Goal: Feedback & Contribution: Contribute content

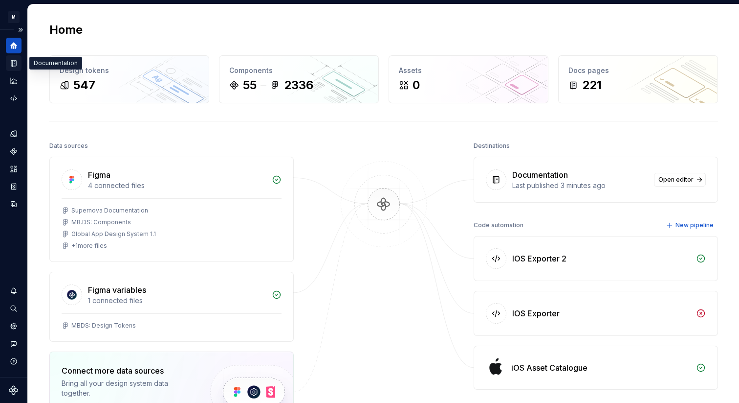
click at [14, 61] on icon "Documentation" at bounding box center [15, 63] width 4 height 5
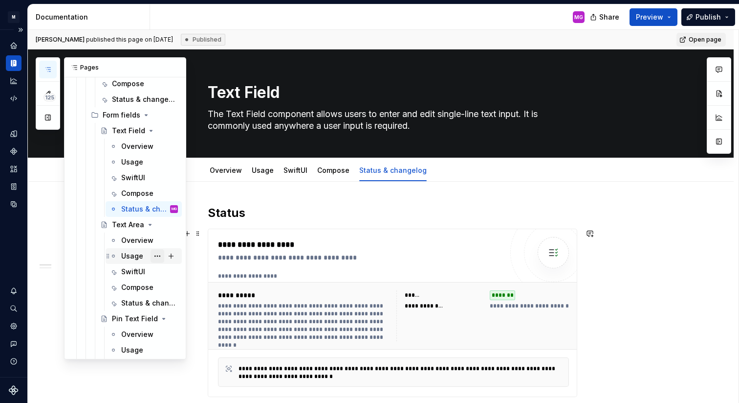
scroll to position [670, 0]
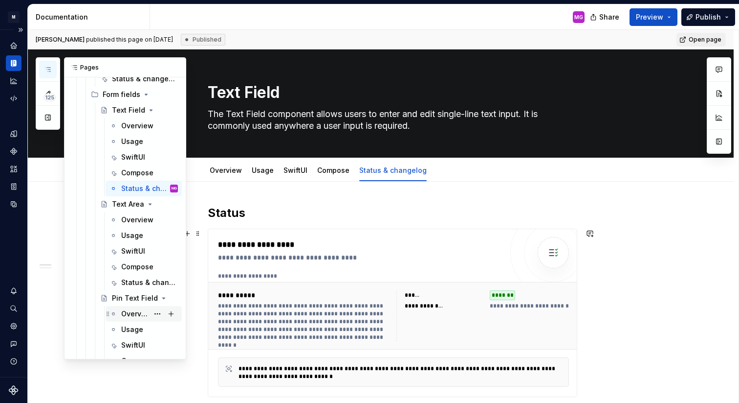
click at [130, 314] on div "Overview" at bounding box center [134, 314] width 27 height 10
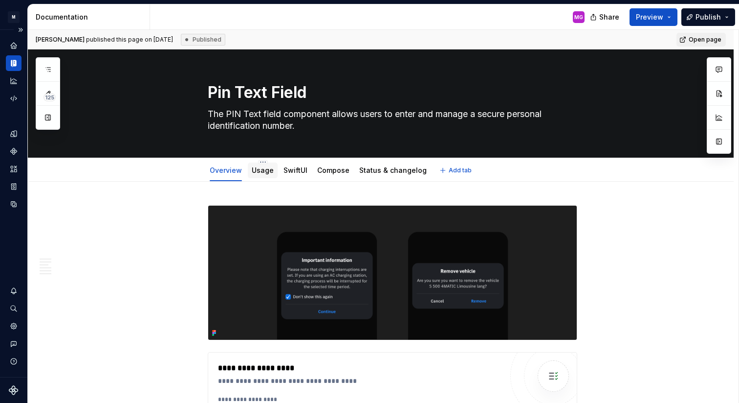
click at [259, 171] on link "Usage" at bounding box center [263, 170] width 22 height 8
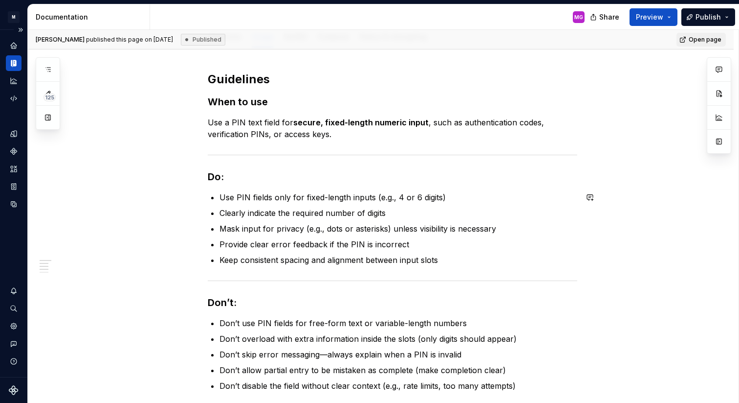
scroll to position [75, 0]
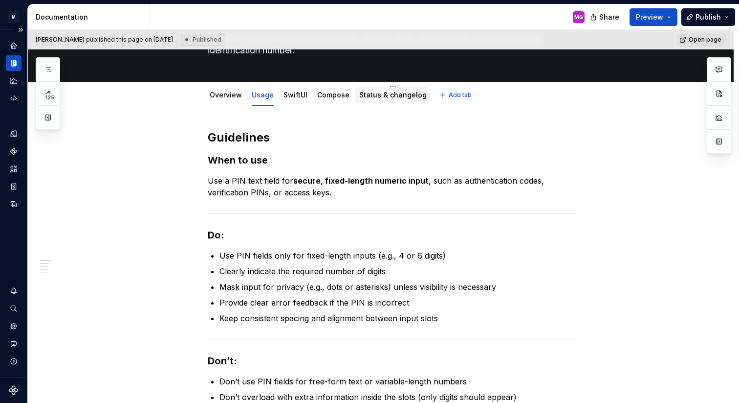
click at [366, 98] on link "Status & changelog" at bounding box center [392, 94] width 67 height 8
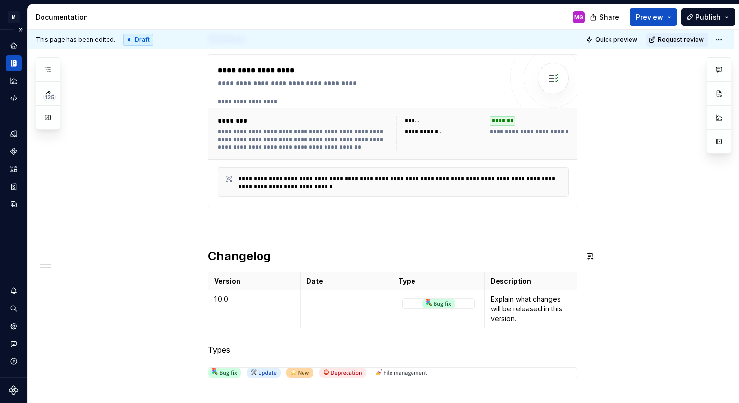
scroll to position [5, 0]
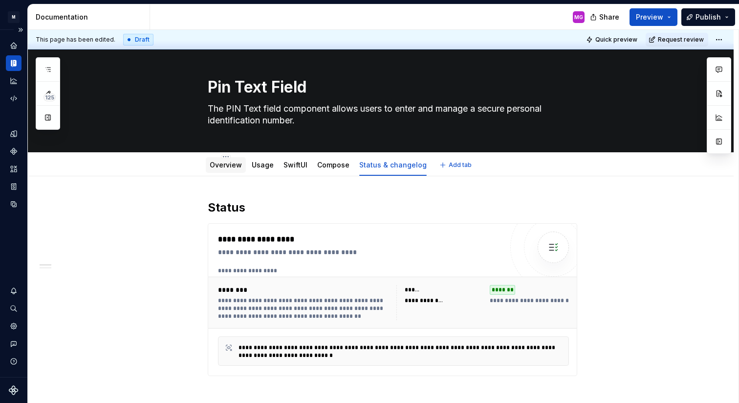
click at [229, 162] on link "Overview" at bounding box center [226, 164] width 32 height 8
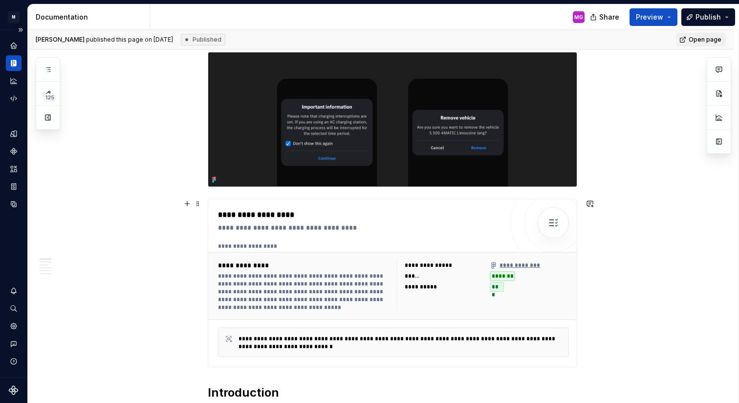
scroll to position [157, 0]
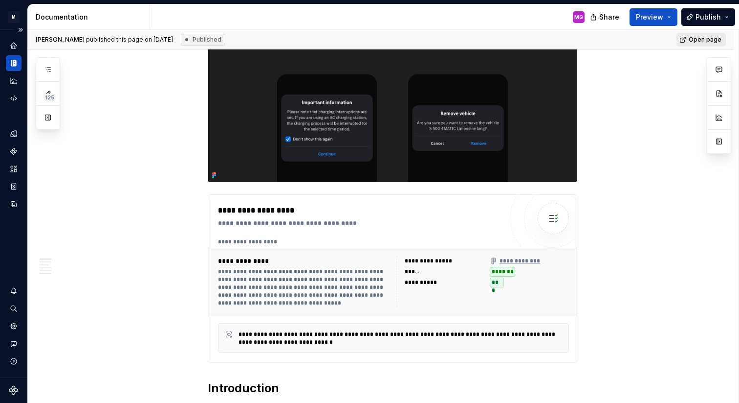
click at [695, 40] on link "Open page" at bounding box center [701, 40] width 49 height 14
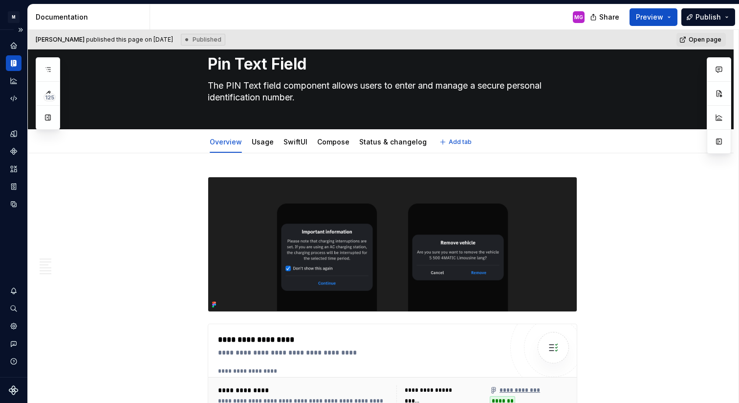
scroll to position [20, 0]
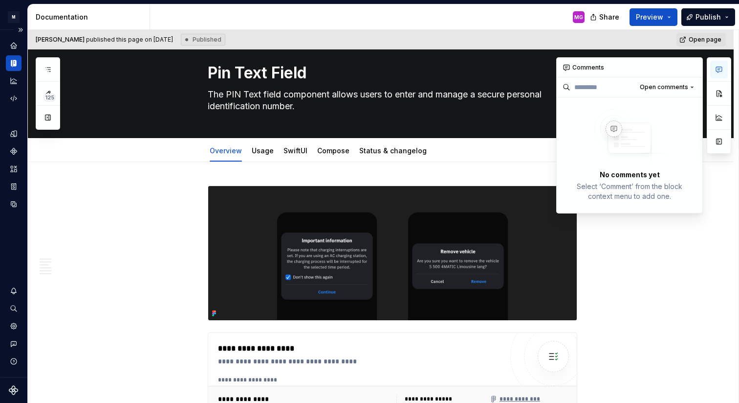
click at [723, 68] on button "button" at bounding box center [720, 70] width 18 height 18
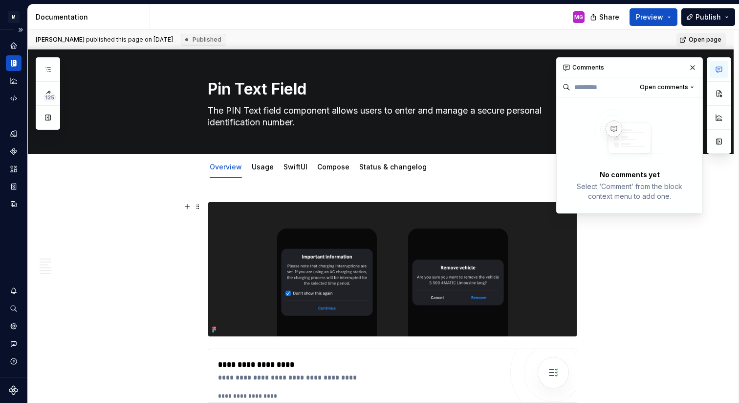
scroll to position [0, 0]
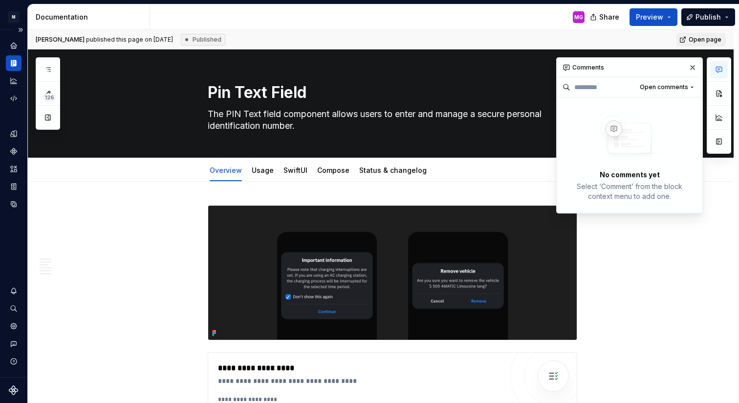
click at [586, 66] on div "Comments" at bounding box center [630, 68] width 146 height 20
click at [672, 91] on button "Open comments" at bounding box center [667, 87] width 63 height 14
click at [672, 91] on div "Comments Open comments No comments yet Select ‘Comment’ from the block context …" at bounding box center [644, 135] width 175 height 156
click at [628, 166] on div "No comments yet Select ‘Comment’ from the block context menu to add one." at bounding box center [630, 154] width 146 height 115
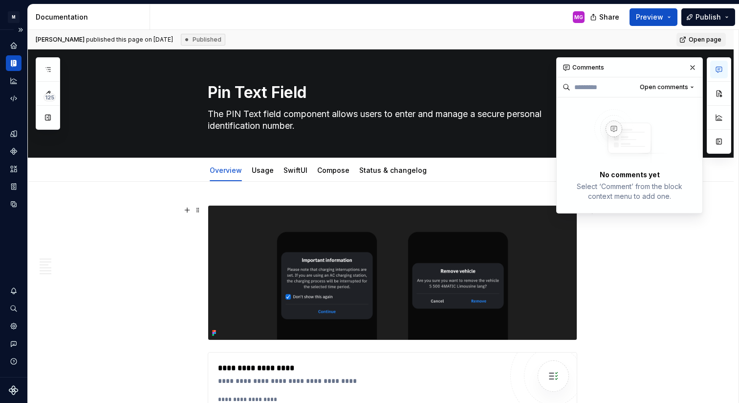
scroll to position [117, 0]
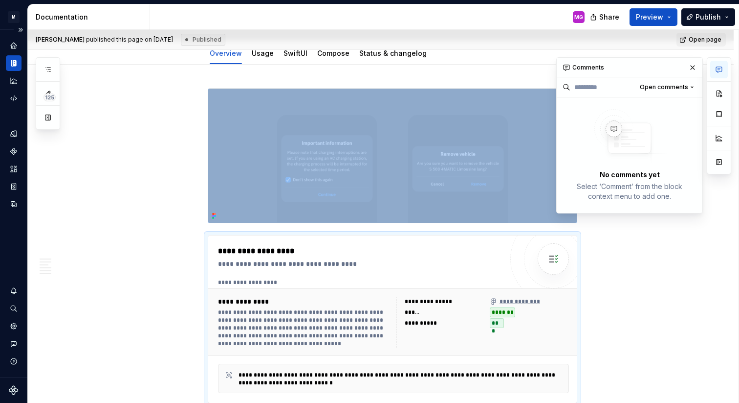
click at [713, 69] on button "button" at bounding box center [720, 70] width 18 height 18
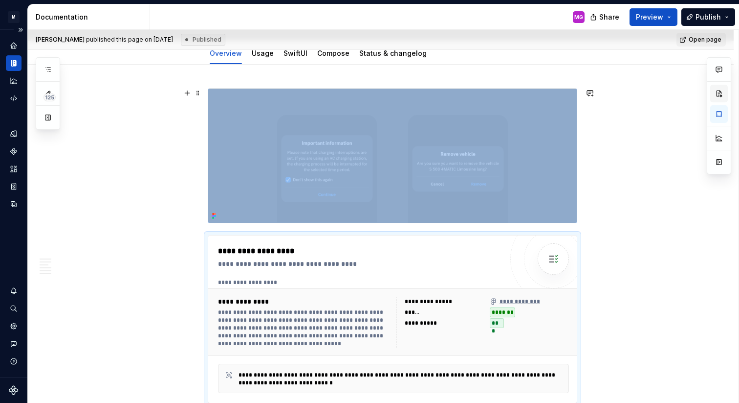
click at [714, 88] on button "button" at bounding box center [720, 94] width 18 height 18
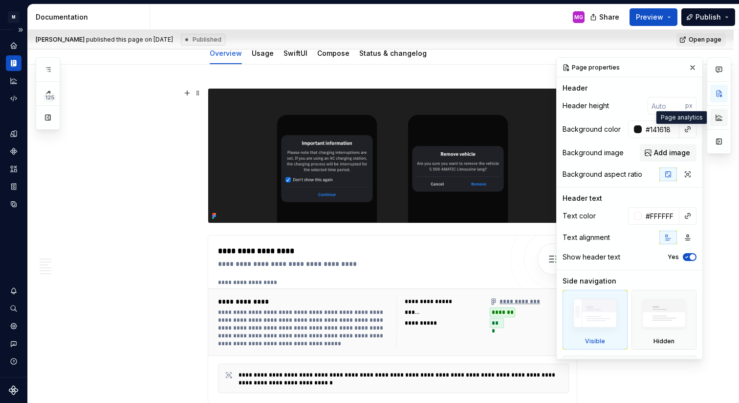
click at [716, 118] on button "button" at bounding box center [720, 118] width 18 height 18
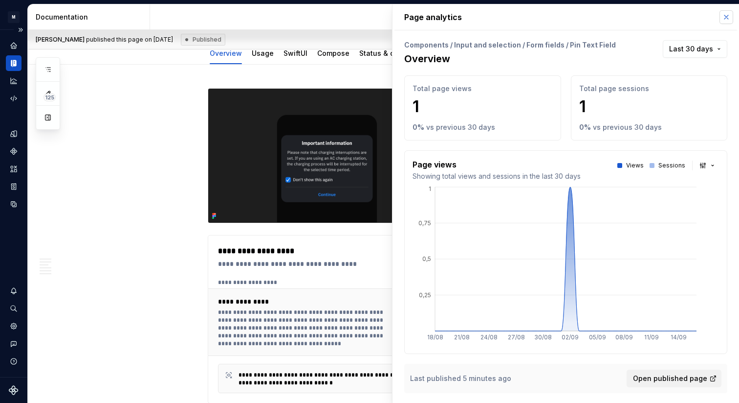
click at [723, 20] on button "button" at bounding box center [727, 17] width 14 height 14
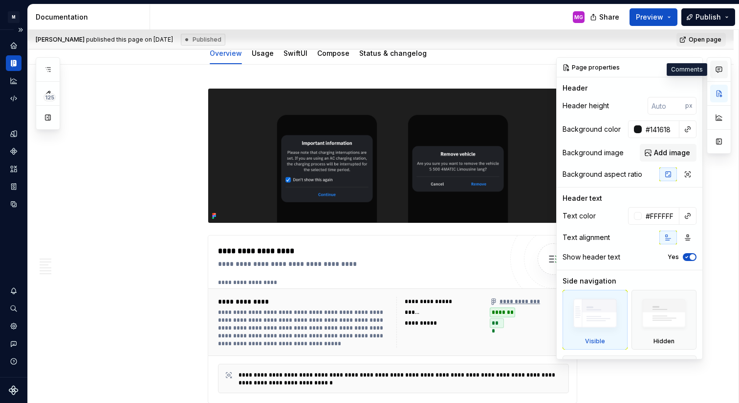
click at [720, 70] on icon "button" at bounding box center [720, 70] width 8 height 8
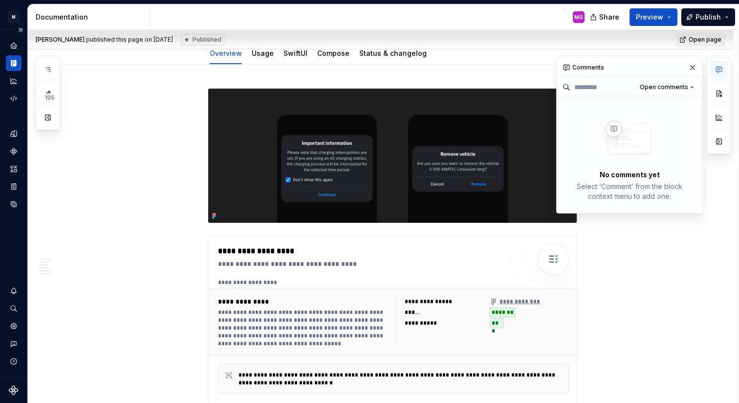
click at [722, 66] on icon "button" at bounding box center [720, 70] width 8 height 8
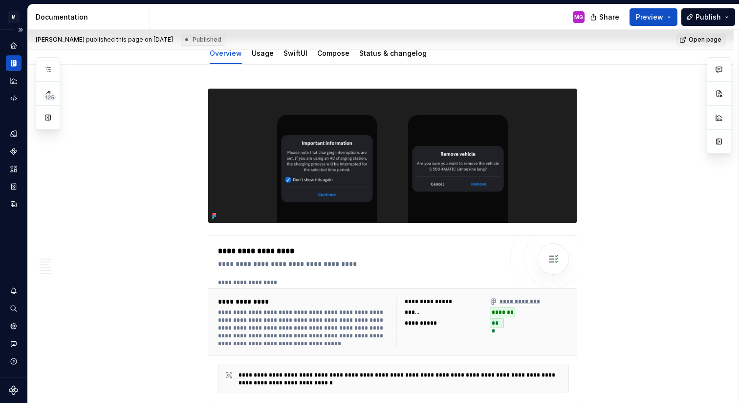
type textarea "*"
click at [591, 92] on button "button" at bounding box center [590, 93] width 14 height 14
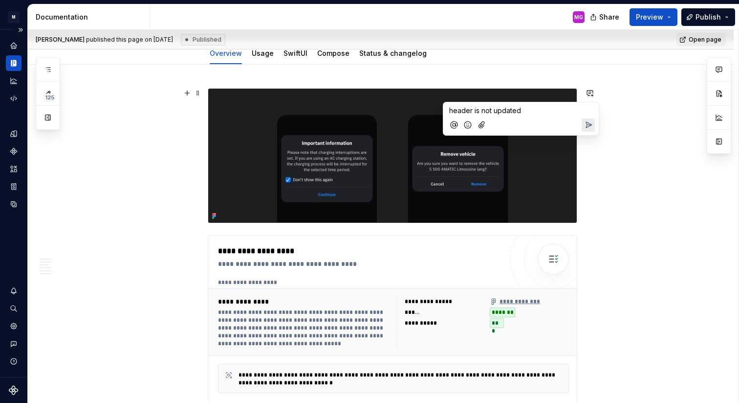
click at [474, 112] on span "header is not updated" at bounding box center [485, 110] width 72 height 8
click at [591, 127] on icon "Send" at bounding box center [589, 125] width 10 height 10
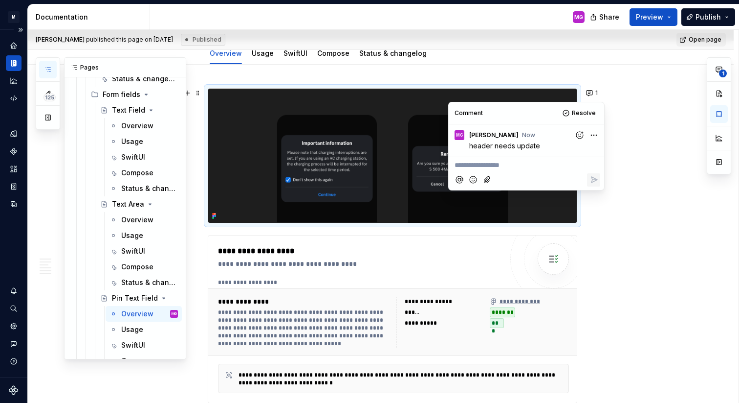
click at [49, 67] on icon "button" at bounding box center [47, 69] width 5 height 4
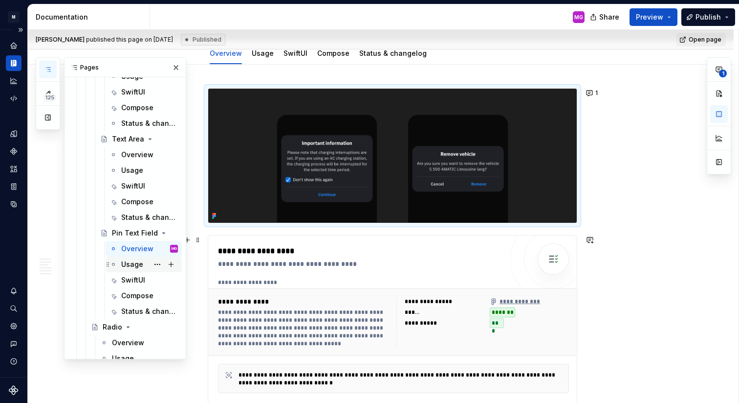
scroll to position [755, 0]
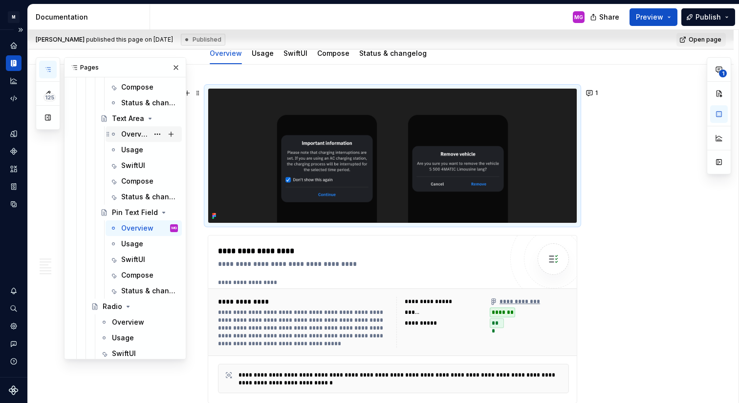
click at [143, 138] on div "Overview" at bounding box center [134, 134] width 27 height 10
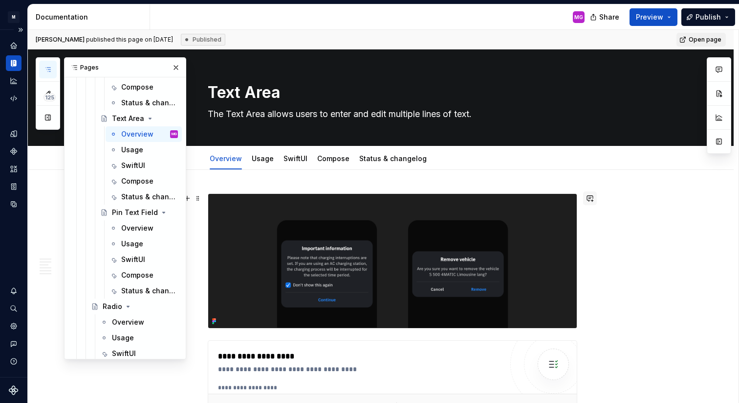
click at [596, 199] on button "button" at bounding box center [590, 198] width 14 height 14
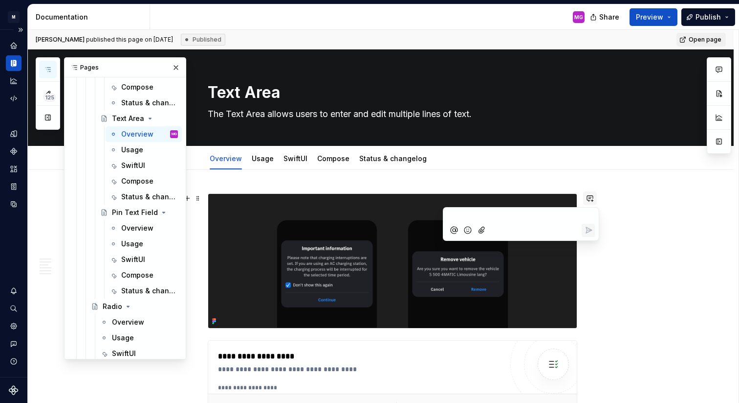
type textarea "*"
click at [584, 228] on icon "Send" at bounding box center [589, 230] width 10 height 10
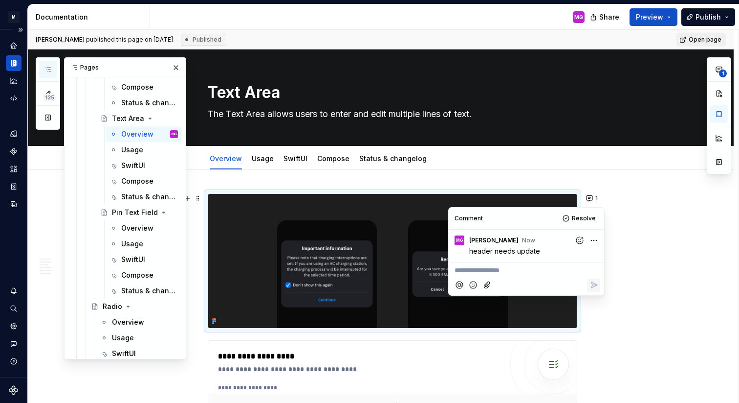
click at [290, 296] on img at bounding box center [392, 261] width 369 height 134
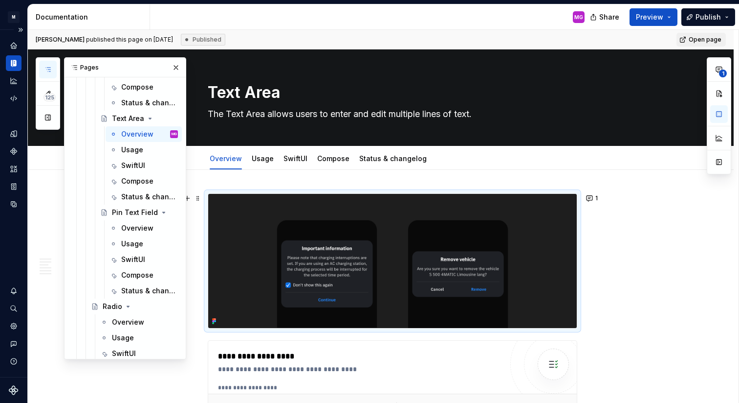
click at [216, 320] on icon at bounding box center [215, 321] width 2 height 2
click at [739, 251] on div "**********" at bounding box center [384, 216] width 712 height 373
click at [551, 236] on img at bounding box center [392, 261] width 369 height 134
click at [280, 264] on img at bounding box center [392, 261] width 369 height 134
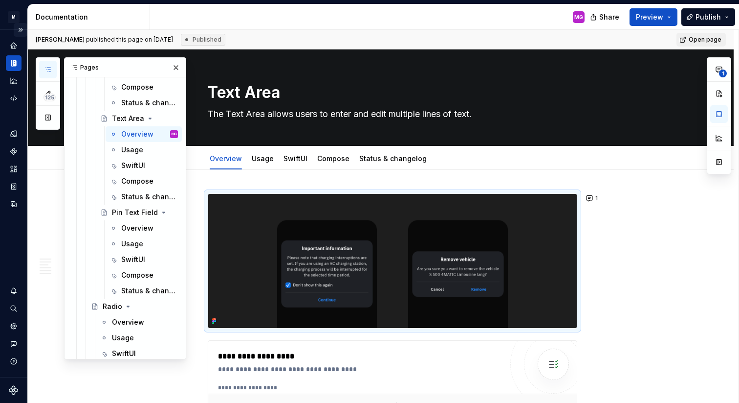
click at [18, 28] on button "Expand sidebar" at bounding box center [21, 30] width 14 height 14
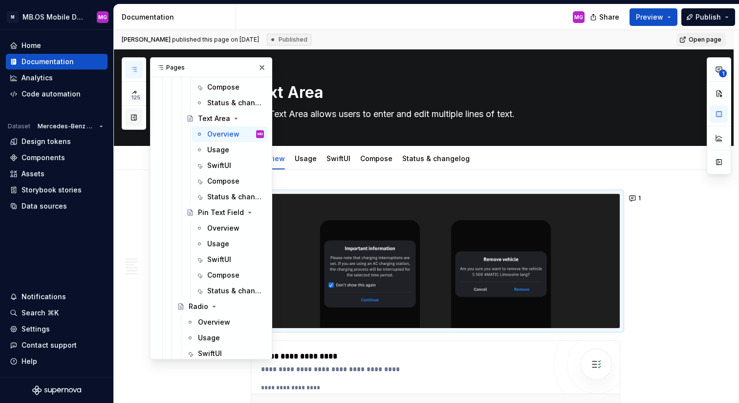
click at [133, 112] on button "button" at bounding box center [134, 118] width 18 height 18
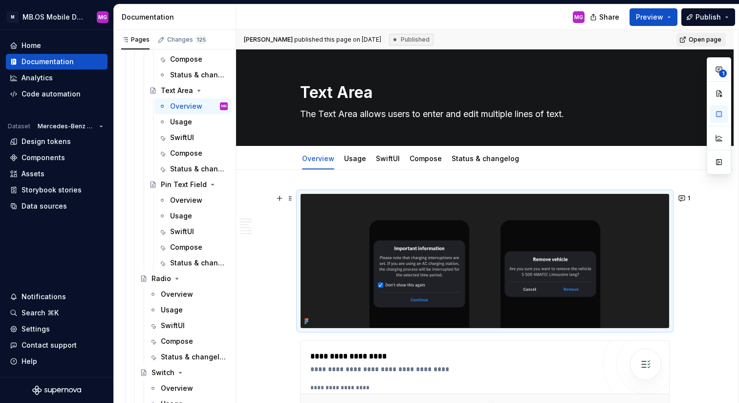
click at [564, 228] on img at bounding box center [485, 261] width 369 height 134
click at [598, 241] on img at bounding box center [485, 261] width 369 height 134
click at [643, 234] on img at bounding box center [485, 261] width 369 height 134
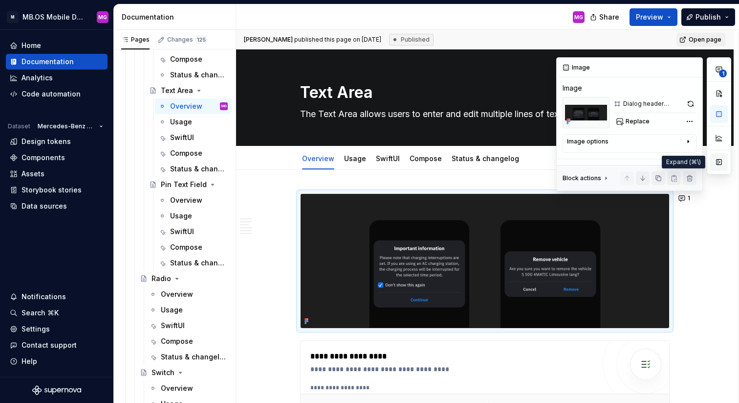
click at [717, 165] on button "button" at bounding box center [720, 162] width 18 height 18
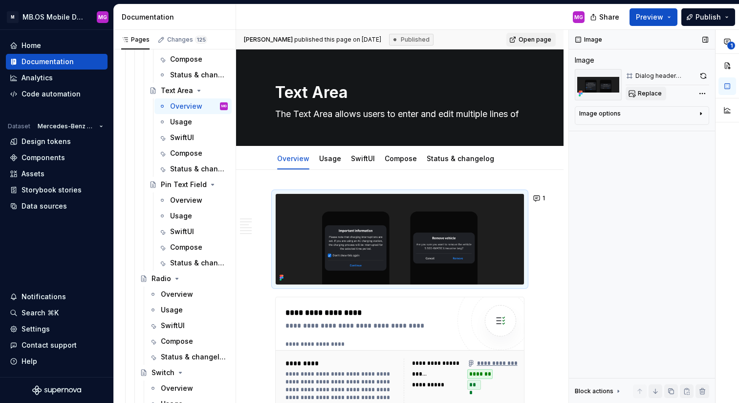
click at [650, 95] on span "Replace" at bounding box center [650, 94] width 24 height 8
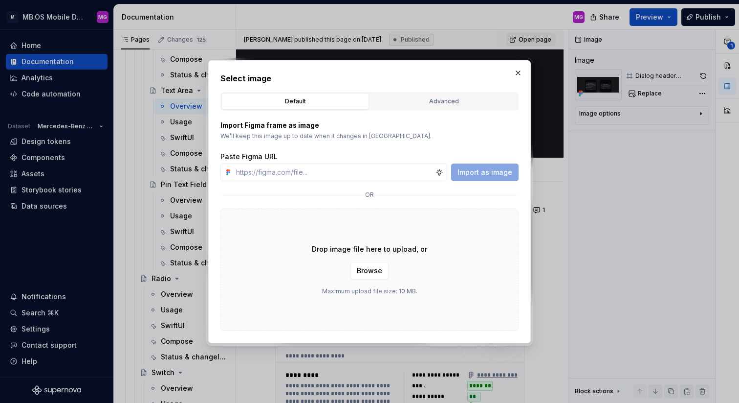
type textarea "*"
type input "[URL][DOMAIN_NAME]"
click at [470, 176] on span "Import as image" at bounding box center [485, 172] width 55 height 10
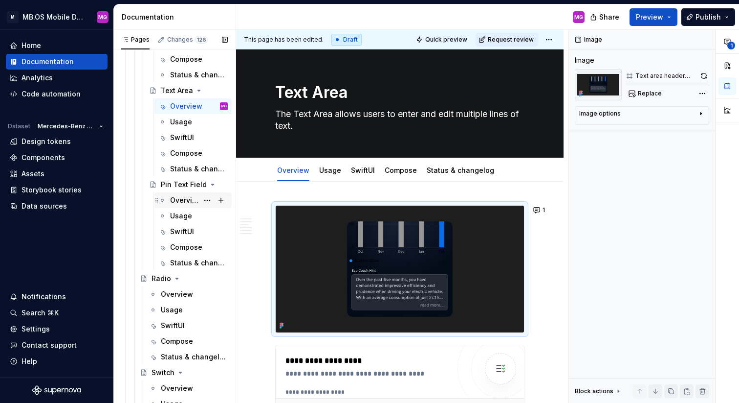
click at [177, 199] on div "Overview" at bounding box center [184, 200] width 28 height 10
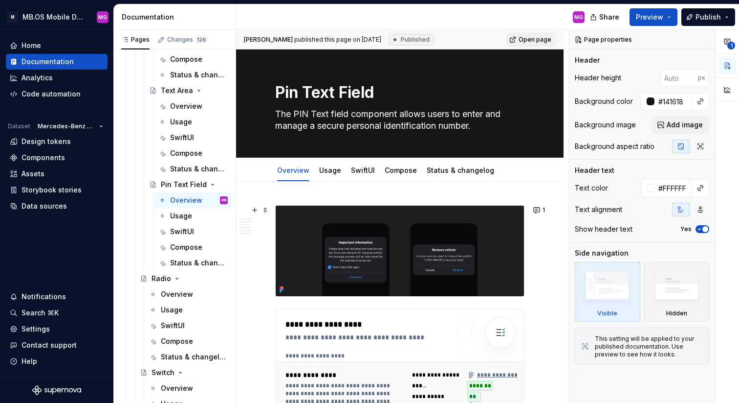
click at [508, 220] on img at bounding box center [400, 250] width 248 height 90
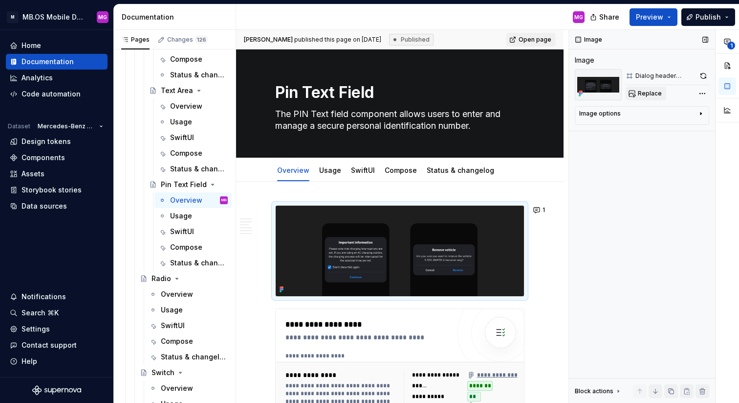
click at [651, 93] on span "Replace" at bounding box center [650, 94] width 24 height 8
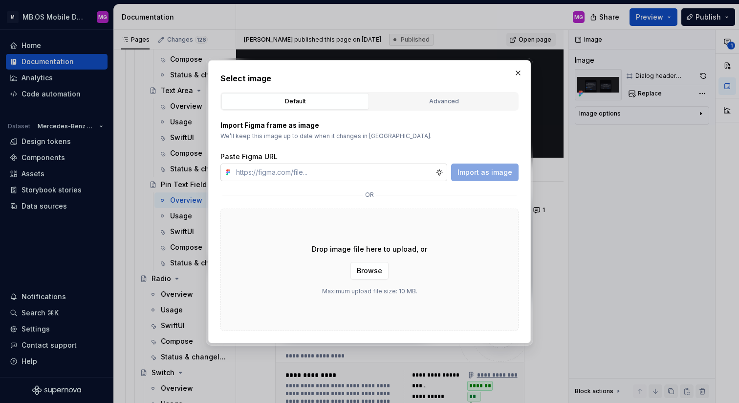
type textarea "*"
type input "[URL][DOMAIN_NAME]"
click at [481, 170] on span "Import as image" at bounding box center [485, 172] width 55 height 10
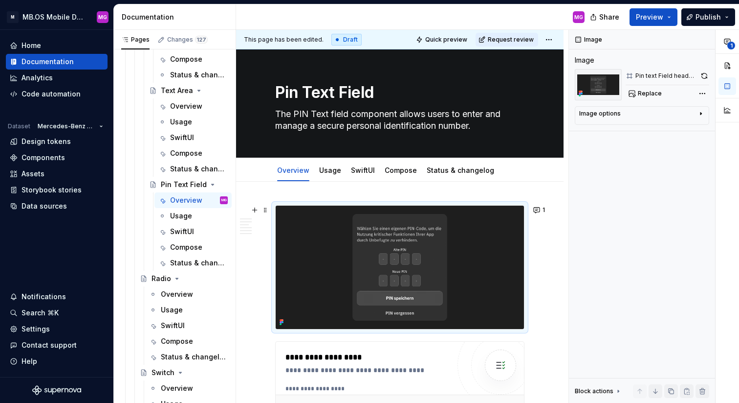
click at [482, 236] on img at bounding box center [400, 266] width 248 height 123
click at [728, 45] on span "1" at bounding box center [732, 46] width 8 height 8
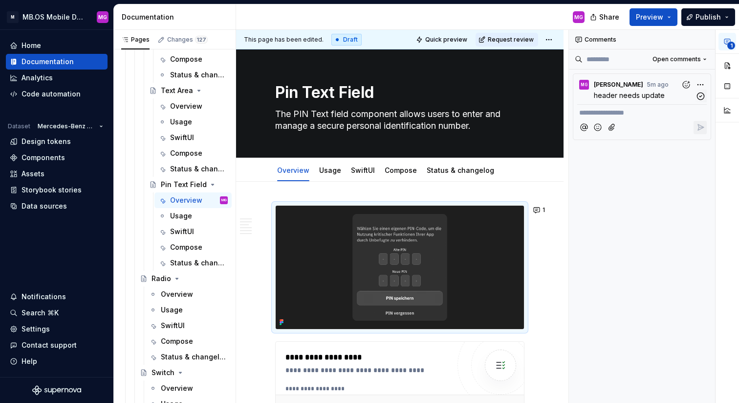
click at [696, 84] on div "**********" at bounding box center [654, 216] width 170 height 373
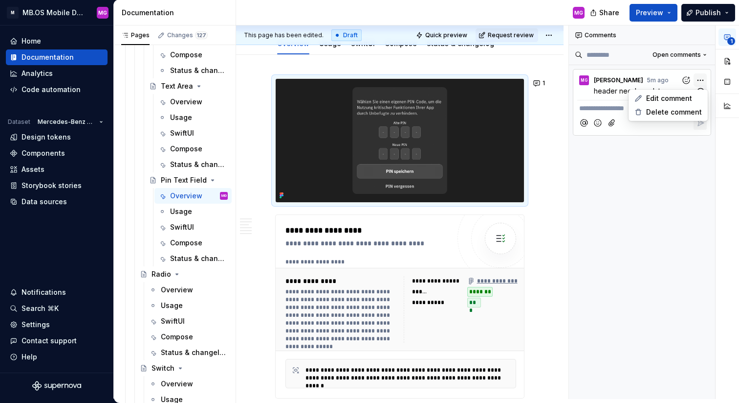
scroll to position [126, 0]
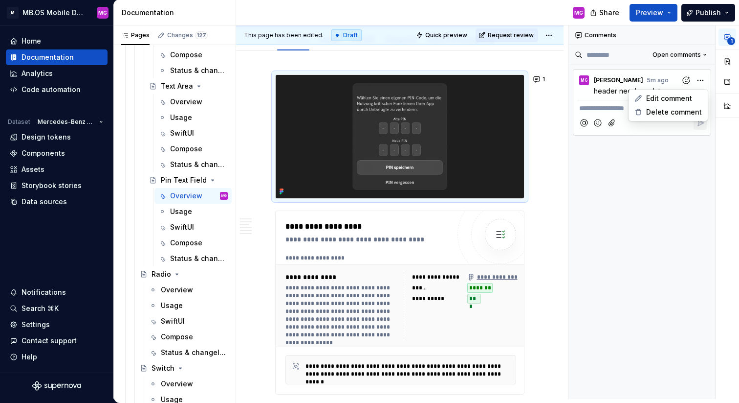
click at [696, 84] on div "**********" at bounding box center [654, 211] width 170 height 373
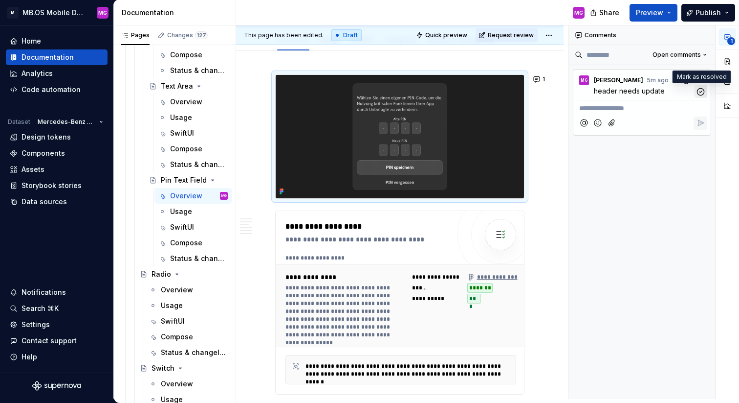
click at [699, 94] on icon "button" at bounding box center [700, 91] width 7 height 7
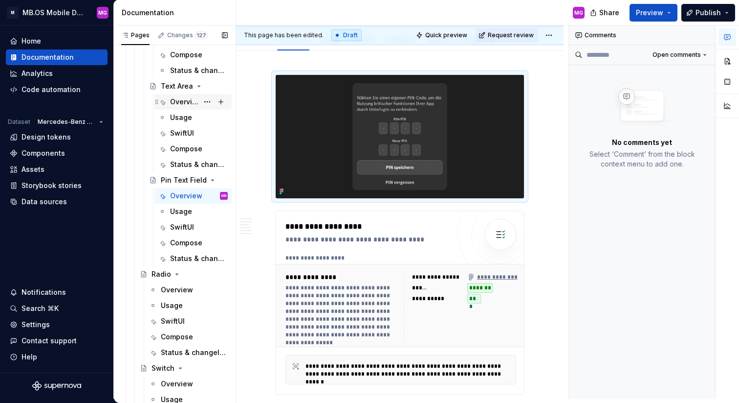
click at [178, 100] on div "Overview" at bounding box center [184, 102] width 28 height 10
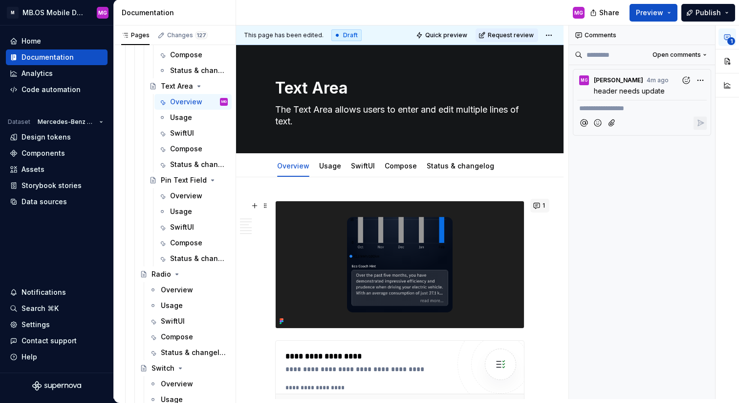
click at [546, 205] on button "1" at bounding box center [540, 206] width 19 height 14
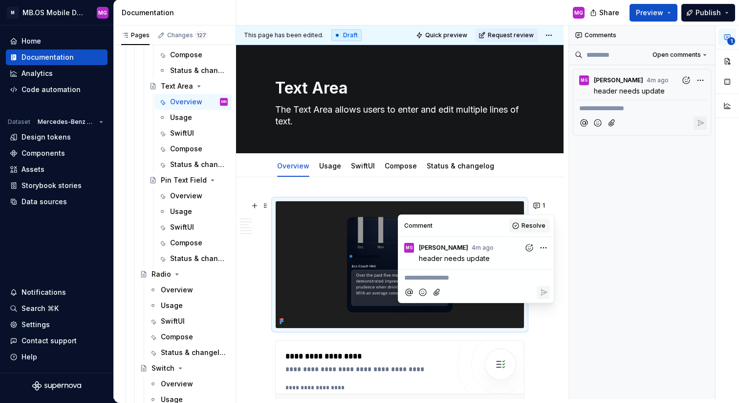
click at [521, 223] on button "Resolve" at bounding box center [530, 226] width 41 height 14
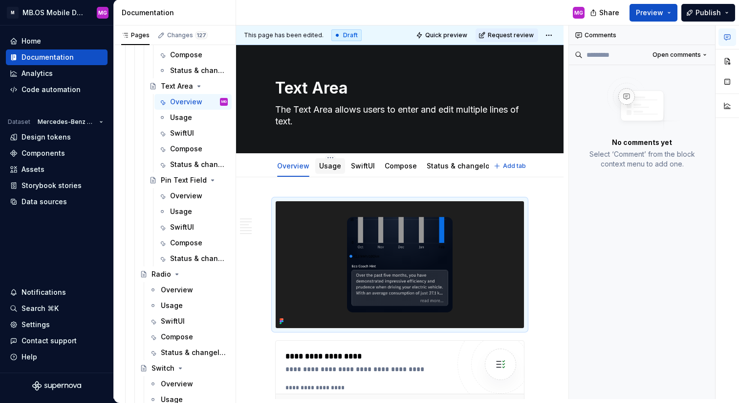
click at [332, 170] on div "Usage" at bounding box center [330, 166] width 22 height 10
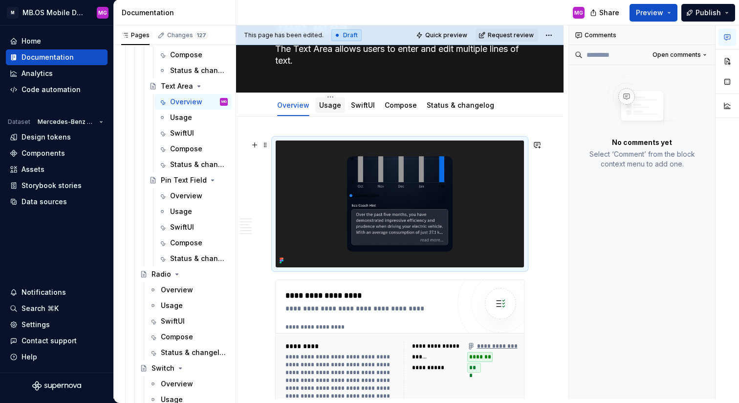
scroll to position [41, 0]
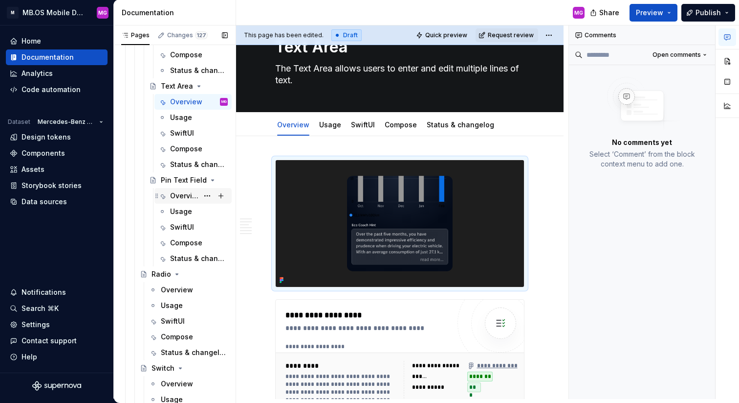
click at [176, 193] on div "Overview" at bounding box center [184, 196] width 28 height 10
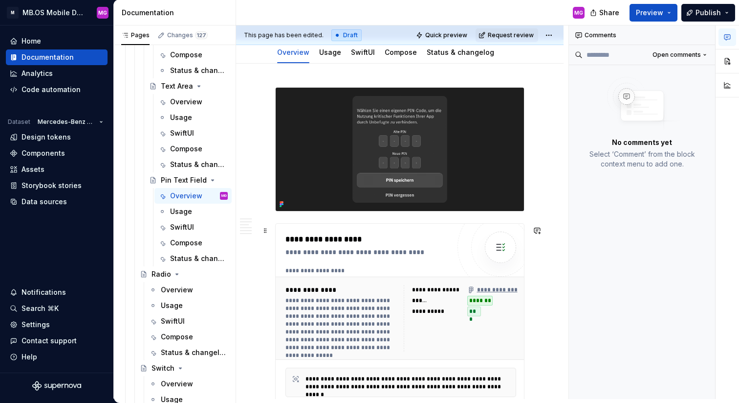
scroll to position [95, 0]
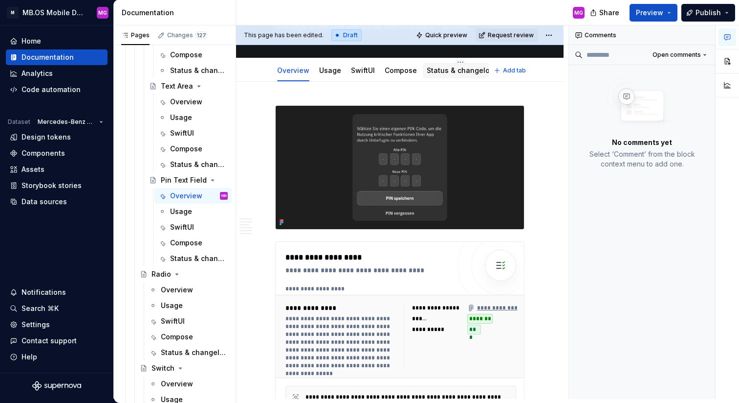
click at [443, 74] on link "Status & changelog" at bounding box center [460, 70] width 67 height 8
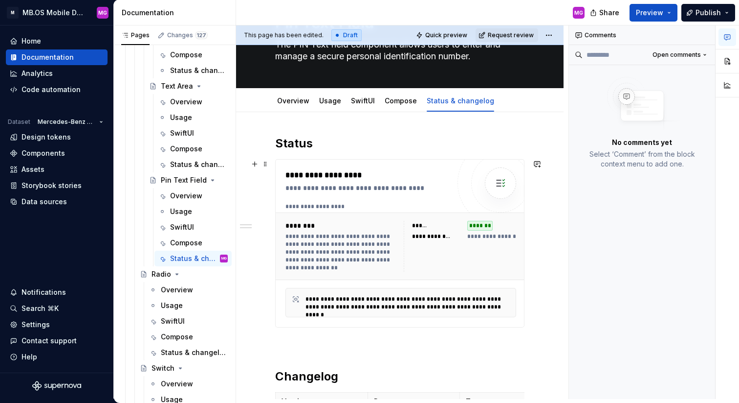
scroll to position [54, 0]
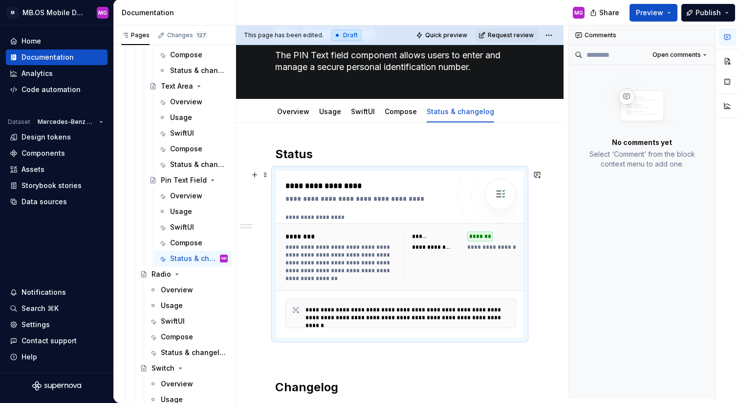
click at [390, 260] on div "**********" at bounding box center [343, 262] width 115 height 39
click at [728, 60] on button "button" at bounding box center [728, 61] width 18 height 18
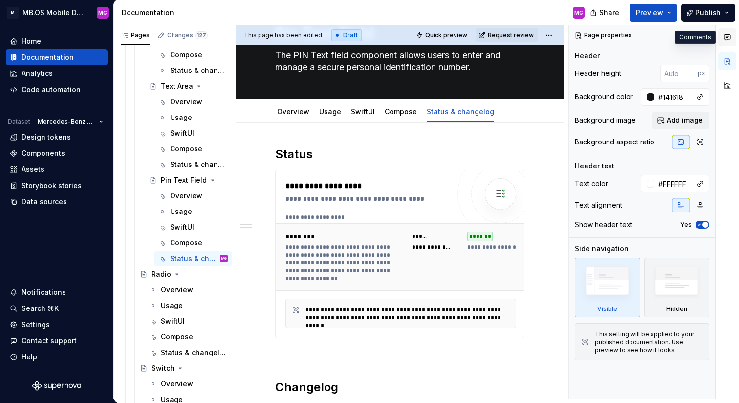
click at [727, 38] on icon "button" at bounding box center [728, 37] width 8 height 8
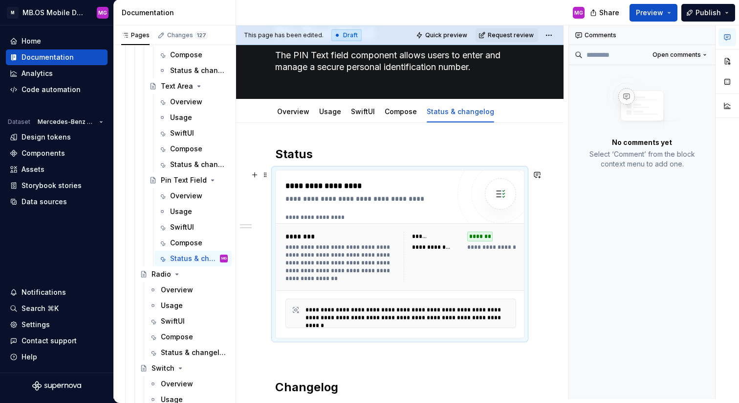
click at [500, 261] on div "**********" at bounding box center [460, 256] width 112 height 51
click at [326, 237] on div "********" at bounding box center [343, 236] width 115 height 10
click at [729, 35] on icon "button" at bounding box center [728, 37] width 6 height 5
click at [705, 37] on button "button" at bounding box center [706, 35] width 14 height 14
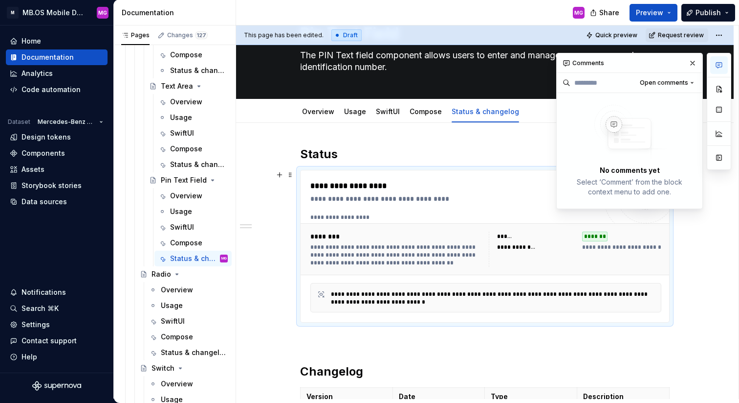
click at [422, 234] on div "********" at bounding box center [397, 236] width 173 height 10
click at [419, 242] on div "**********" at bounding box center [397, 248] width 173 height 35
click at [346, 245] on div "**********" at bounding box center [397, 254] width 173 height 23
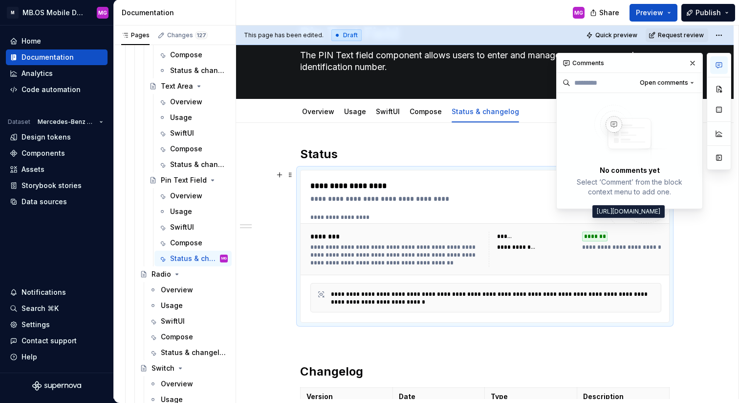
click at [454, 260] on div "**********" at bounding box center [397, 254] width 173 height 23
click at [691, 63] on button "button" at bounding box center [693, 63] width 14 height 14
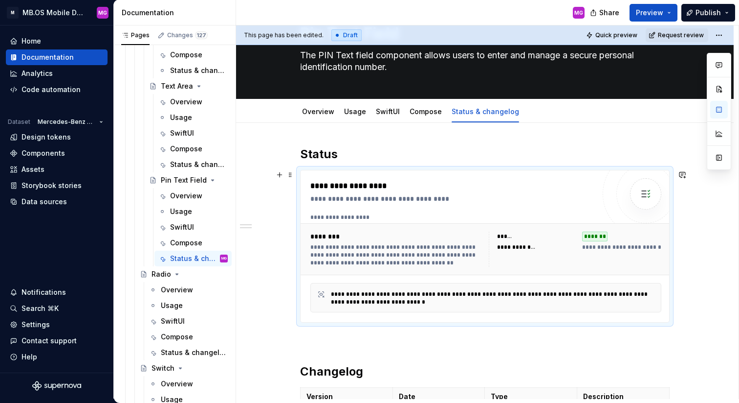
click at [442, 238] on div "********" at bounding box center [397, 236] width 173 height 10
click at [721, 154] on button "button" at bounding box center [720, 158] width 18 height 18
type textarea "*"
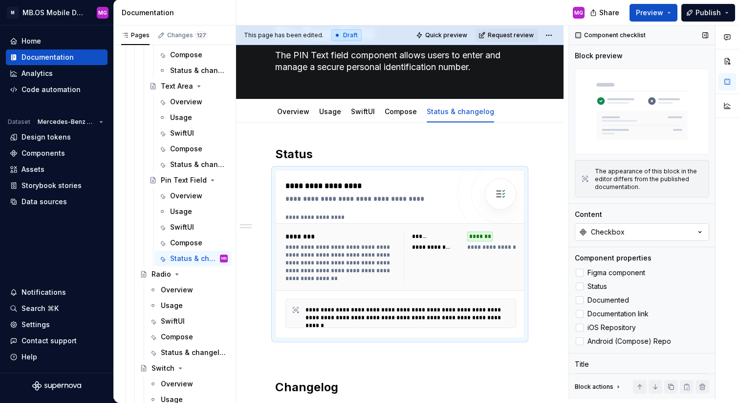
click at [609, 235] on div "Checkbox" at bounding box center [608, 232] width 34 height 10
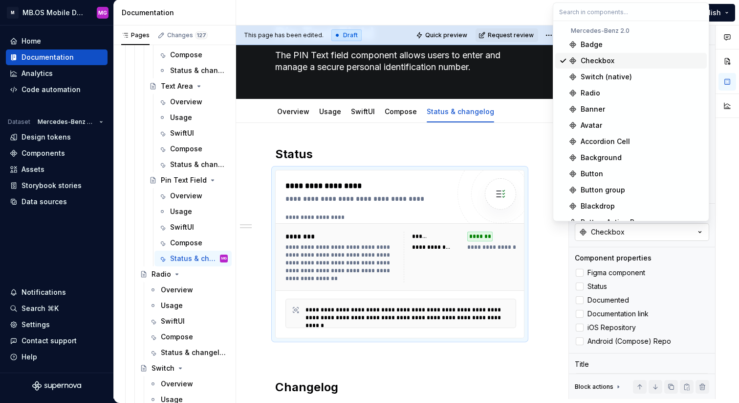
type input "o"
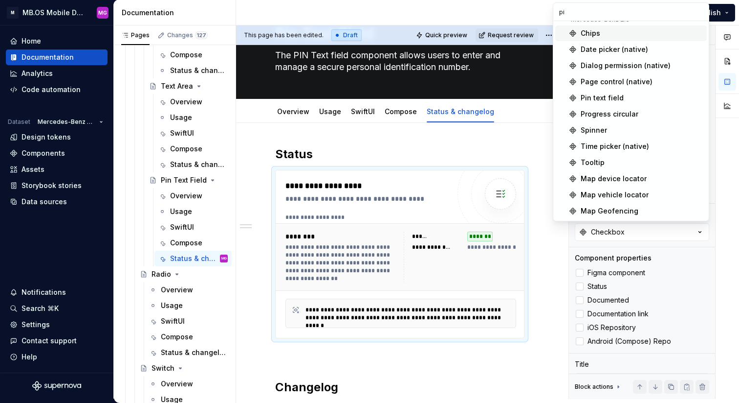
scroll to position [11, 0]
type input "pin"
click at [607, 100] on div "Pin text field" at bounding box center [602, 98] width 43 height 10
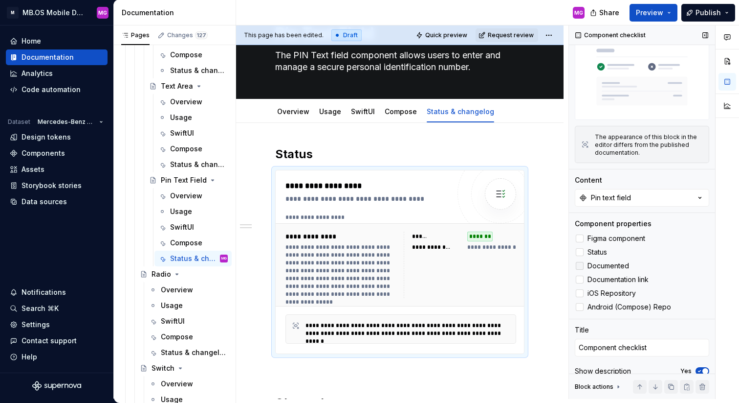
scroll to position [45, 0]
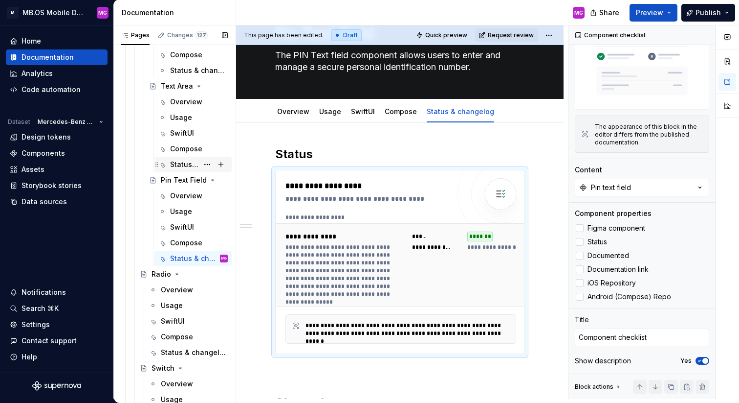
click at [182, 164] on div "Status & changelog" at bounding box center [184, 164] width 28 height 10
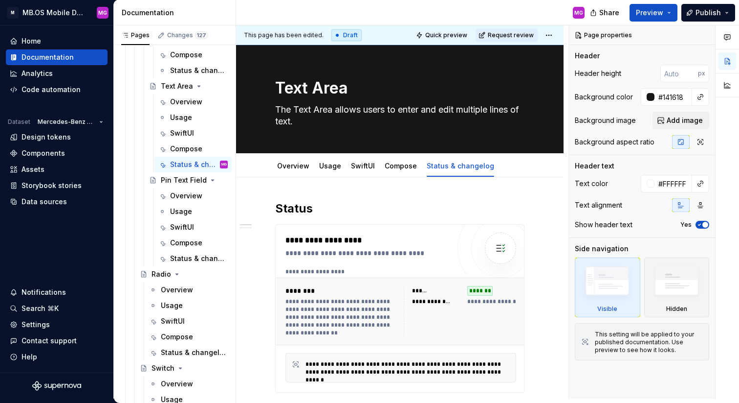
scroll to position [44, 0]
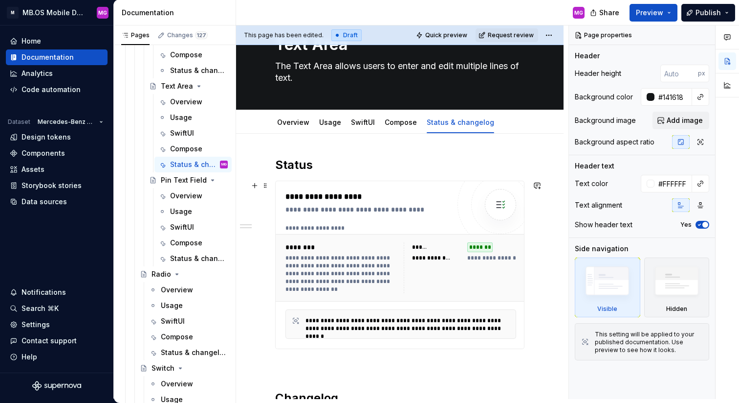
click at [464, 284] on div "**********" at bounding box center [460, 267] width 112 height 51
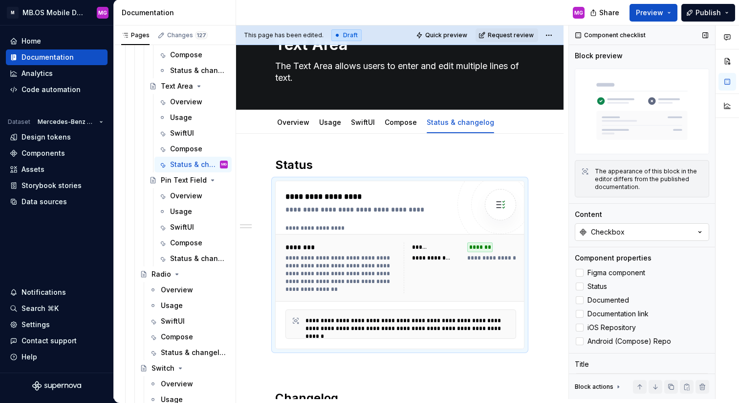
type textarea "*"
click at [652, 237] on button "Checkbox" at bounding box center [642, 232] width 134 height 18
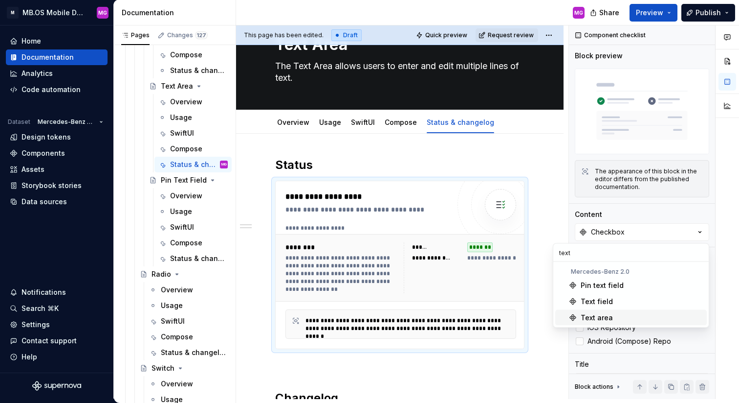
type input "text"
click at [621, 319] on div "Text area" at bounding box center [642, 318] width 122 height 10
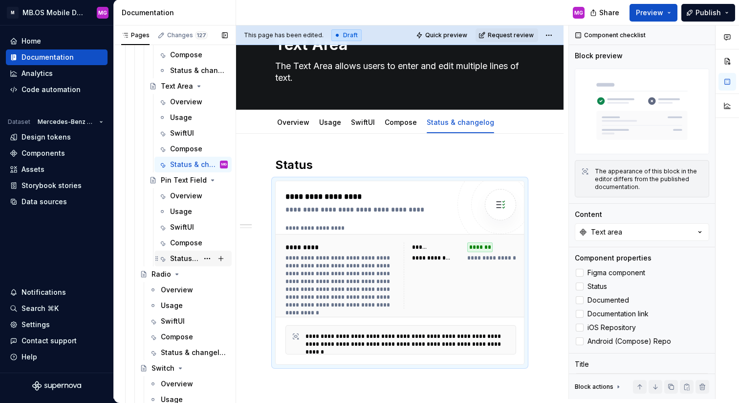
click at [189, 261] on div "Status & changelog" at bounding box center [184, 258] width 28 height 10
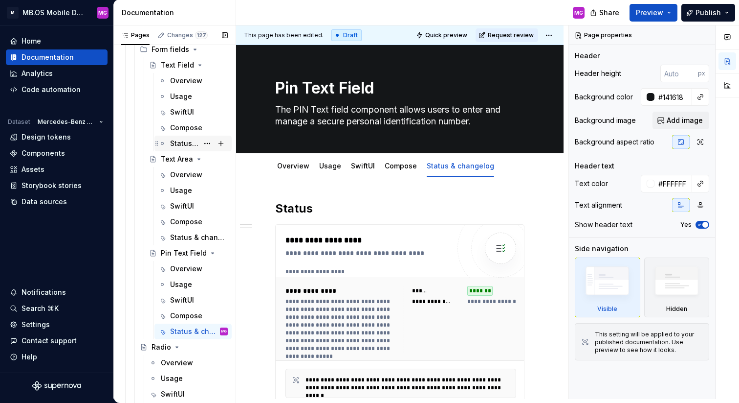
scroll to position [674, 0]
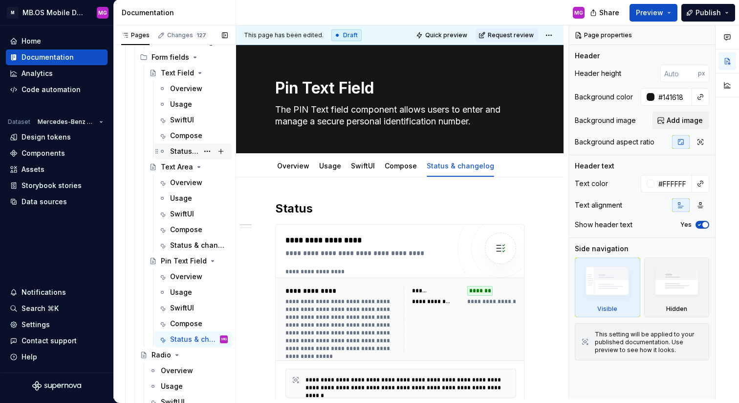
click at [175, 146] on div "Status & changelog" at bounding box center [184, 151] width 28 height 10
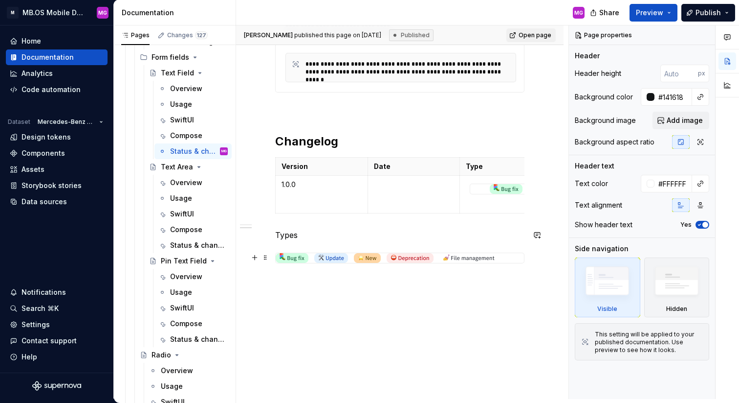
scroll to position [336, 0]
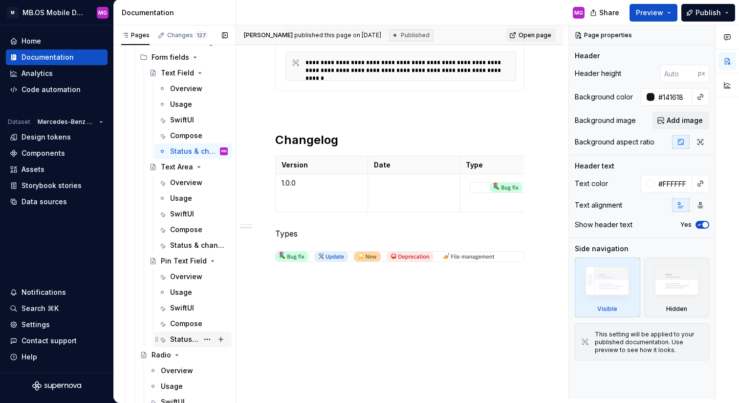
click at [182, 336] on div "Status & changelog" at bounding box center [184, 339] width 28 height 10
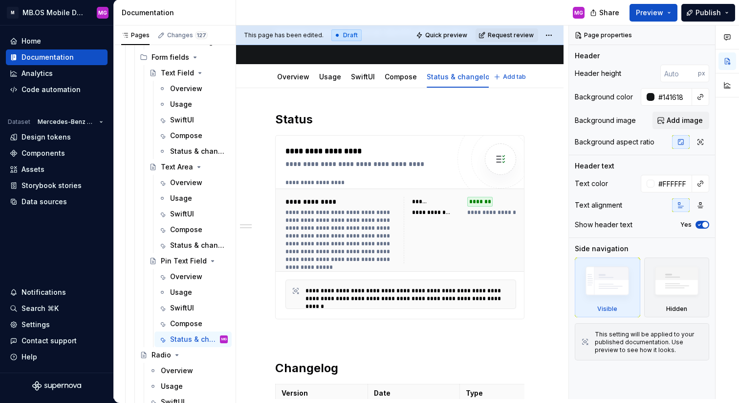
scroll to position [89, 0]
click at [298, 79] on link "Overview" at bounding box center [293, 77] width 32 height 8
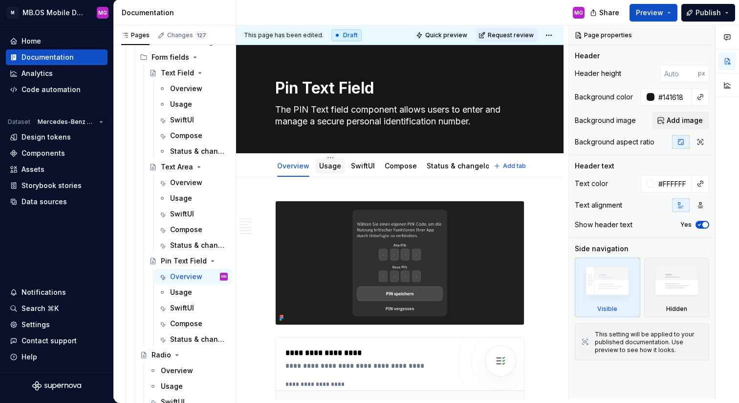
click at [331, 168] on link "Usage" at bounding box center [330, 165] width 22 height 8
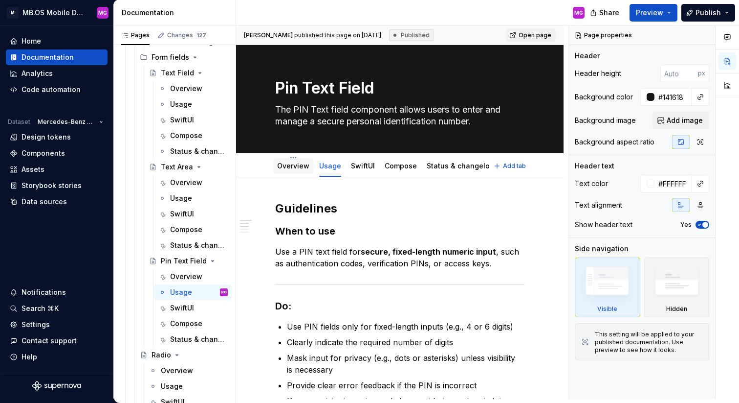
click at [292, 162] on link "Overview" at bounding box center [293, 165] width 32 height 8
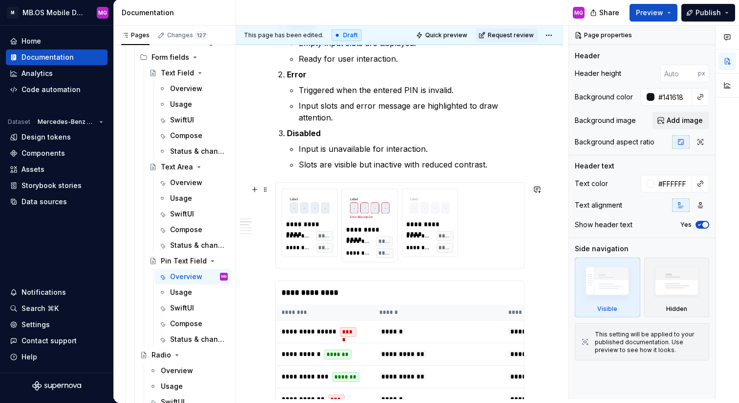
scroll to position [721, 0]
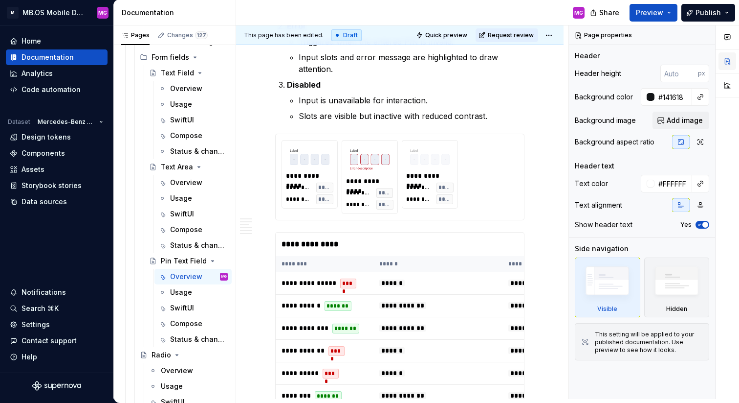
click at [729, 64] on button "button" at bounding box center [728, 61] width 18 height 18
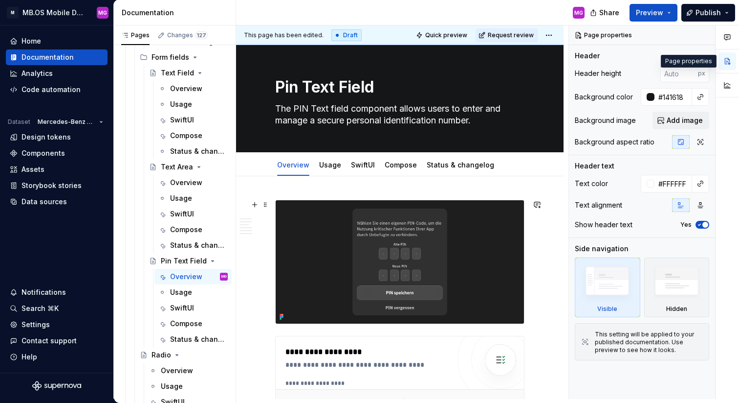
scroll to position [0, 0]
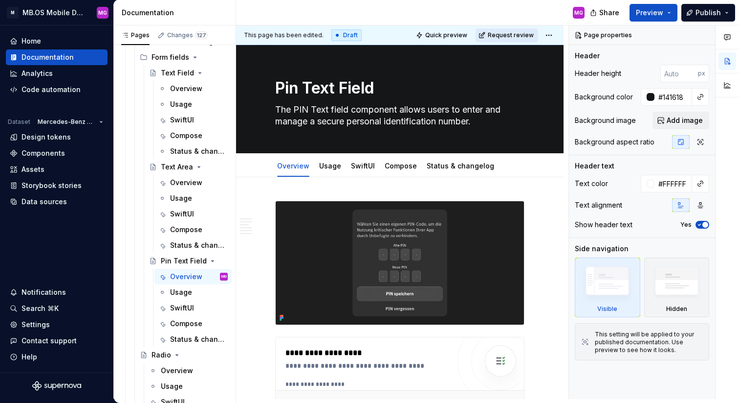
click at [528, 33] on span "Request review" at bounding box center [511, 35] width 46 height 8
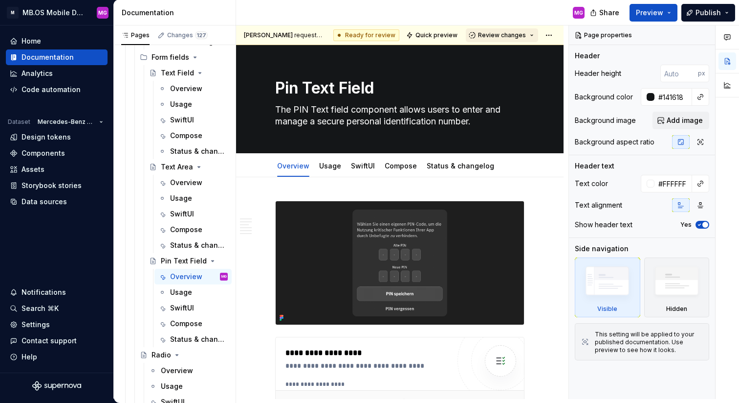
click at [507, 34] on span "Review changes" at bounding box center [502, 35] width 48 height 8
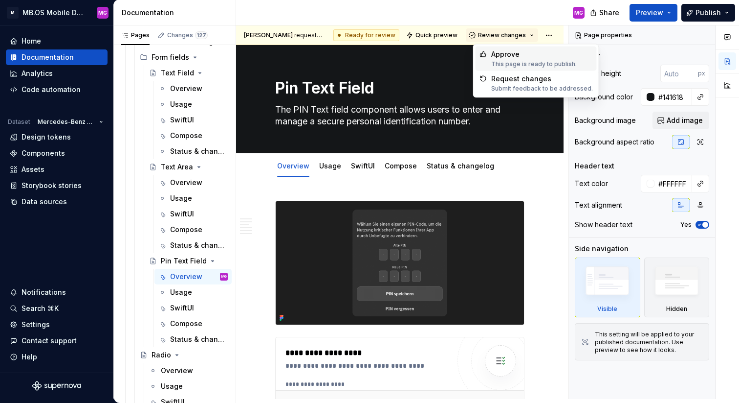
click at [505, 56] on div "Approve" at bounding box center [535, 54] width 86 height 10
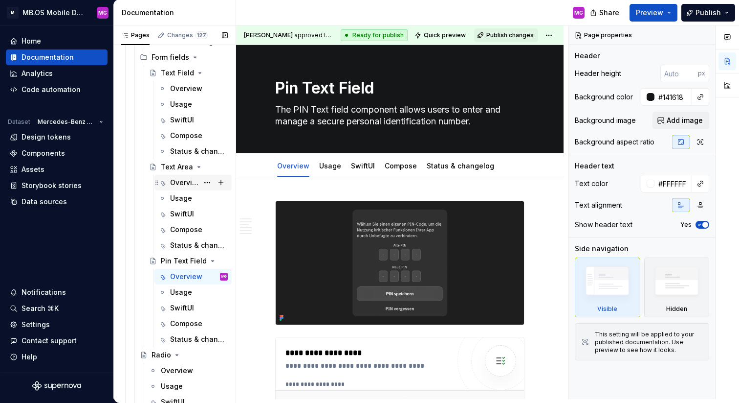
click at [188, 186] on div "Overview" at bounding box center [184, 183] width 28 height 10
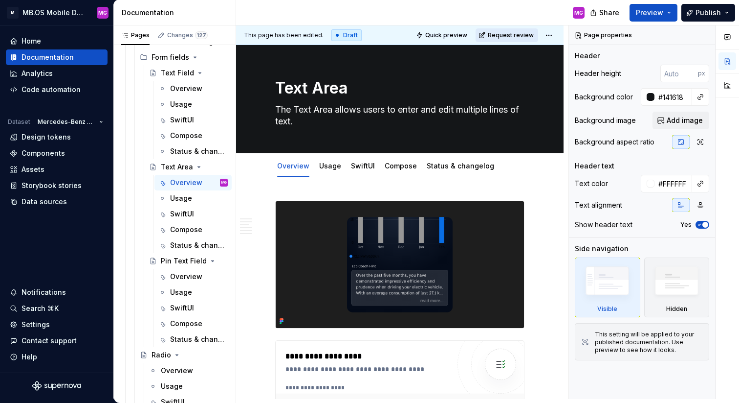
click at [508, 39] on button "Request review" at bounding box center [507, 35] width 63 height 14
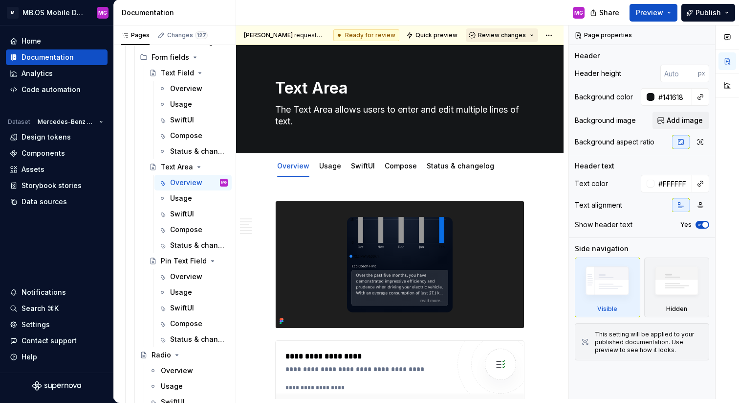
click at [511, 39] on button "Review changes" at bounding box center [502, 35] width 72 height 14
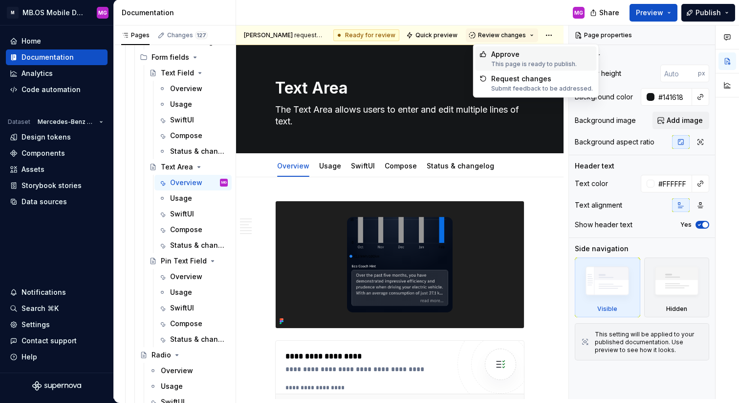
click at [511, 51] on div "Approve" at bounding box center [535, 54] width 86 height 10
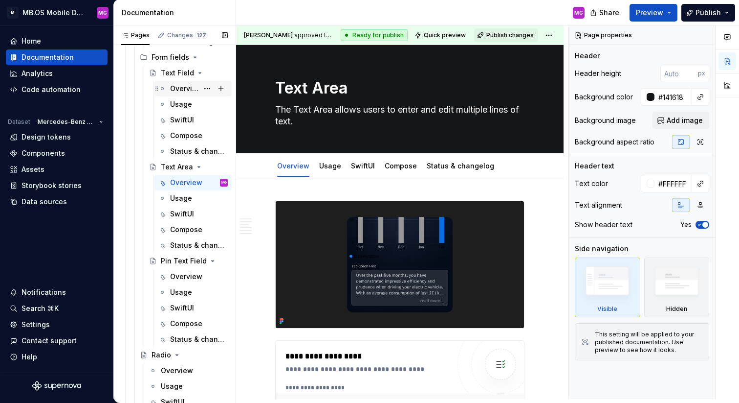
click at [183, 86] on div "Overview" at bounding box center [184, 89] width 28 height 10
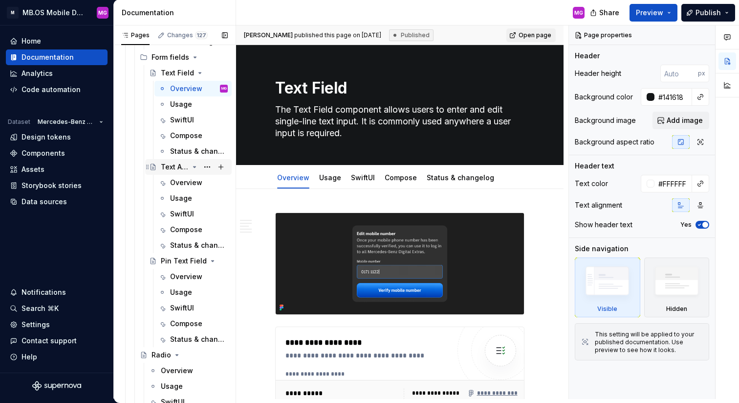
click at [173, 167] on div "Text Area" at bounding box center [175, 167] width 28 height 10
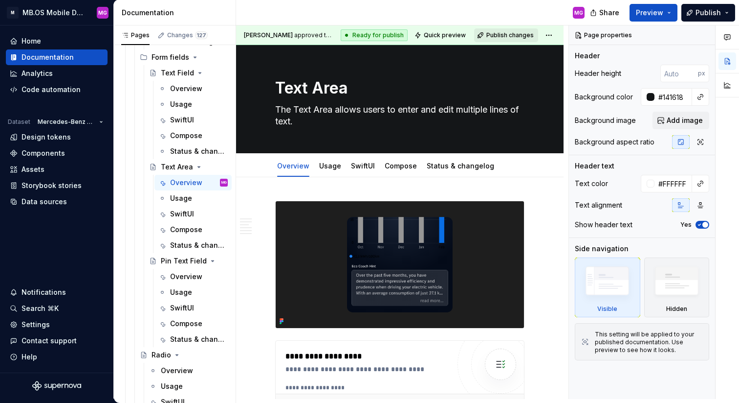
click at [498, 31] on span "Publish changes" at bounding box center [510, 35] width 47 height 8
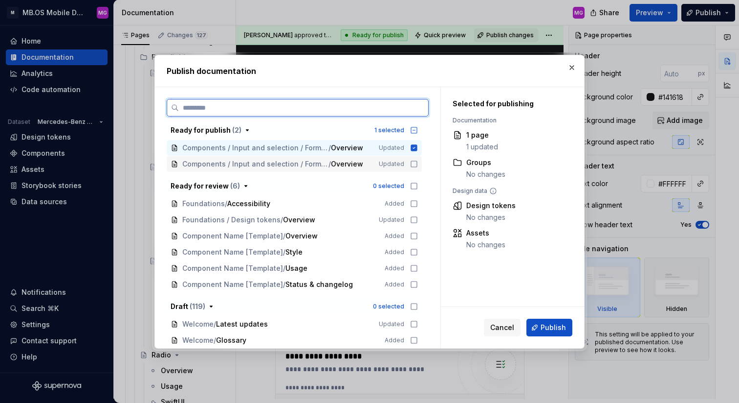
click at [418, 164] on icon at bounding box center [414, 164] width 8 height 8
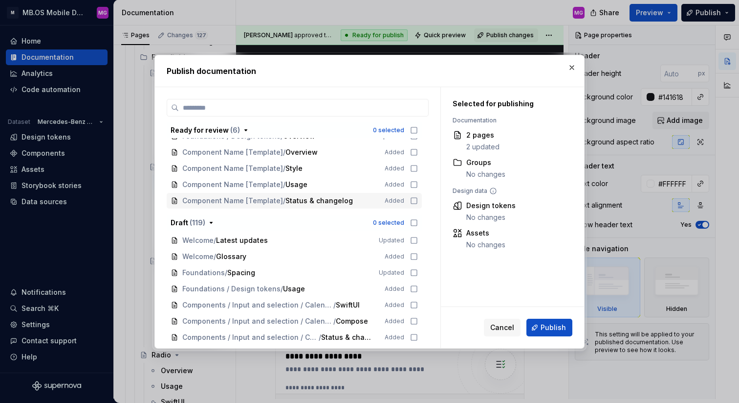
scroll to position [115, 0]
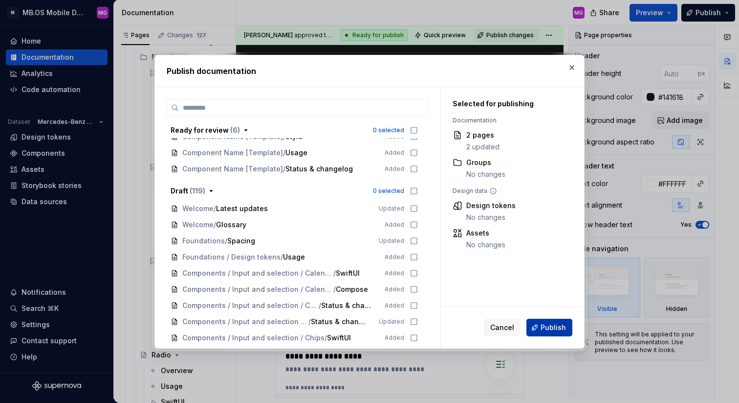
click at [560, 328] on span "Publish" at bounding box center [553, 327] width 25 height 10
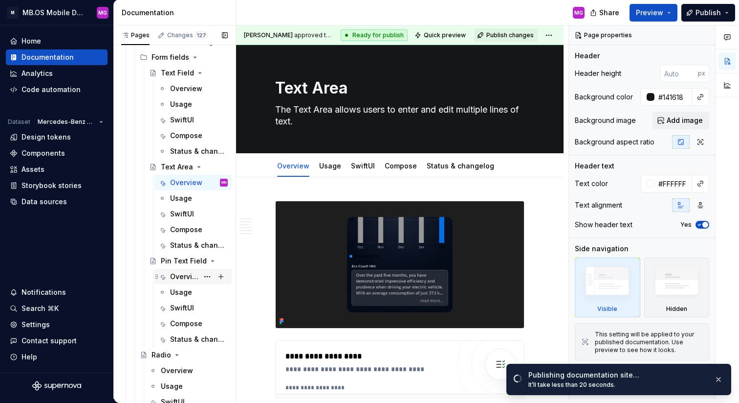
click at [177, 274] on div "Overview" at bounding box center [184, 276] width 28 height 10
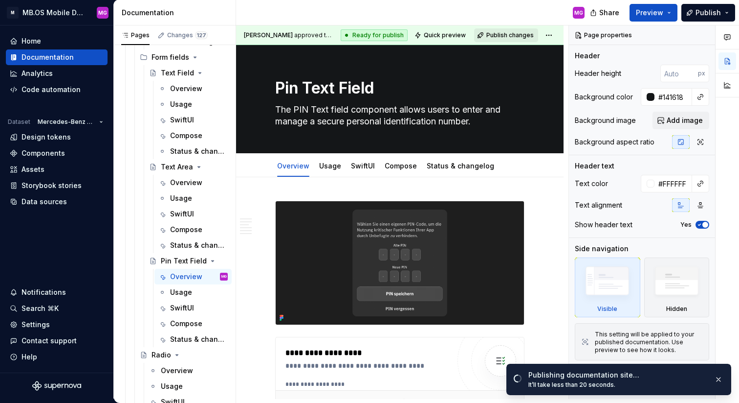
click at [509, 37] on span "Publish changes" at bounding box center [510, 35] width 47 height 8
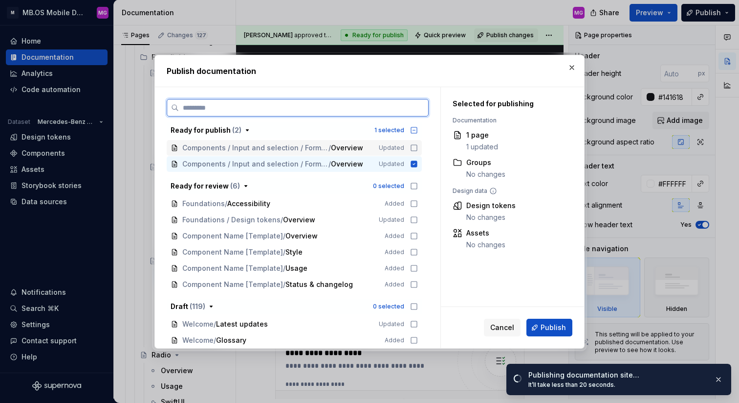
click at [416, 146] on icon at bounding box center [414, 148] width 6 height 6
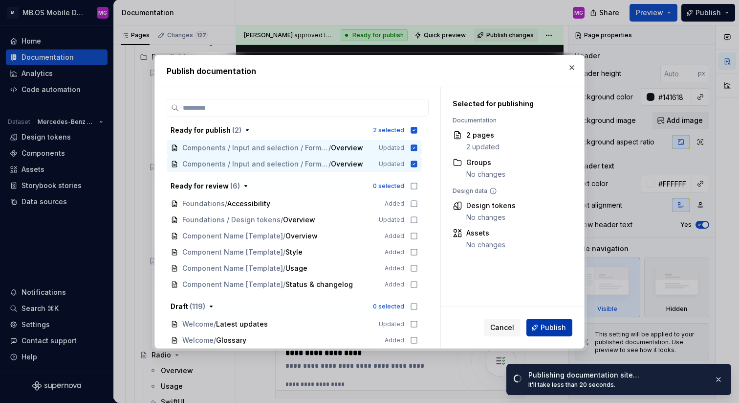
click at [542, 328] on span "Publish" at bounding box center [553, 327] width 25 height 10
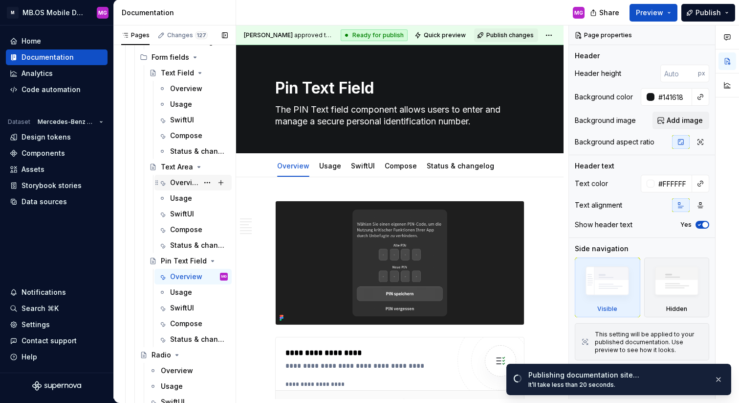
click at [179, 183] on div "Overview" at bounding box center [184, 183] width 28 height 10
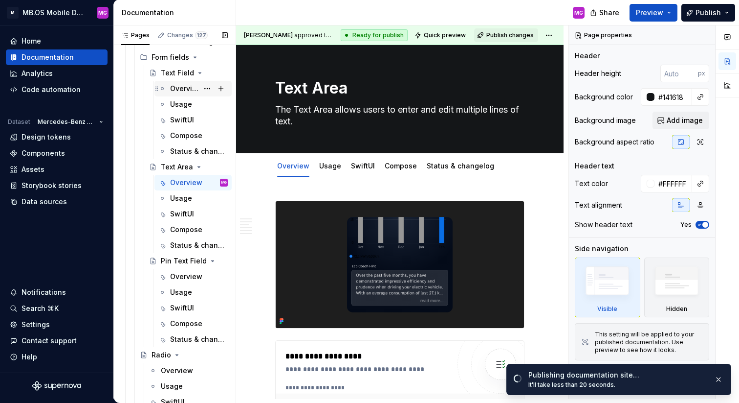
click at [179, 93] on div "Overview" at bounding box center [199, 89] width 58 height 14
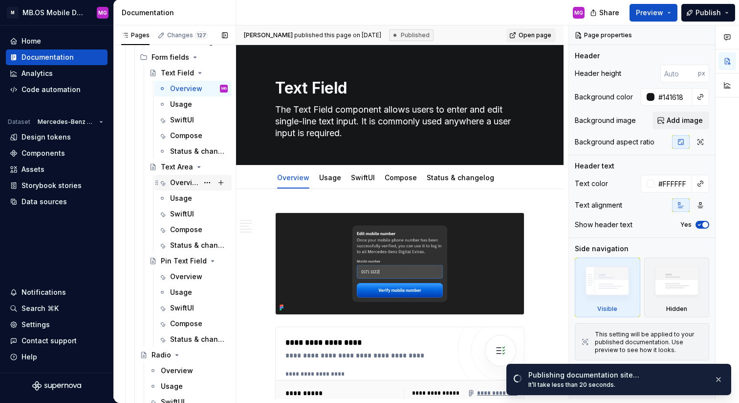
click at [178, 185] on div "Overview" at bounding box center [184, 183] width 28 height 10
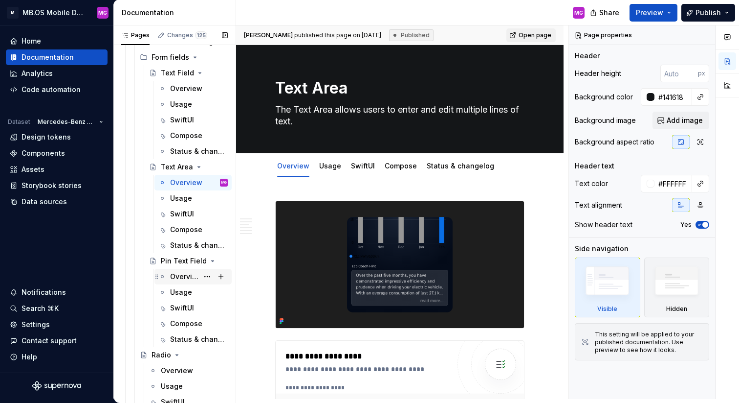
click at [179, 278] on div "Overview" at bounding box center [184, 276] width 28 height 10
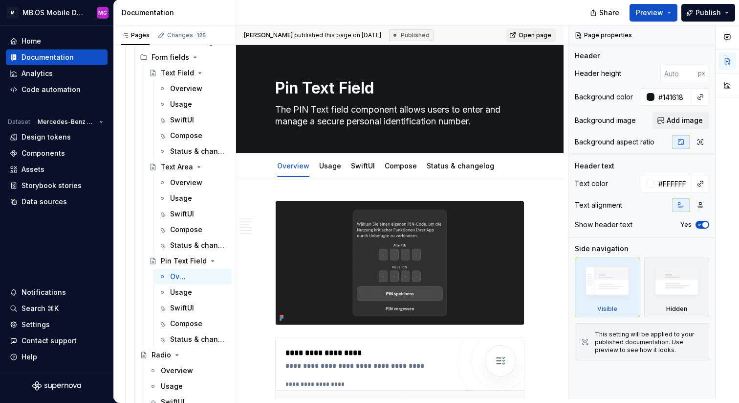
type textarea "*"
